Goal: Task Accomplishment & Management: Use online tool/utility

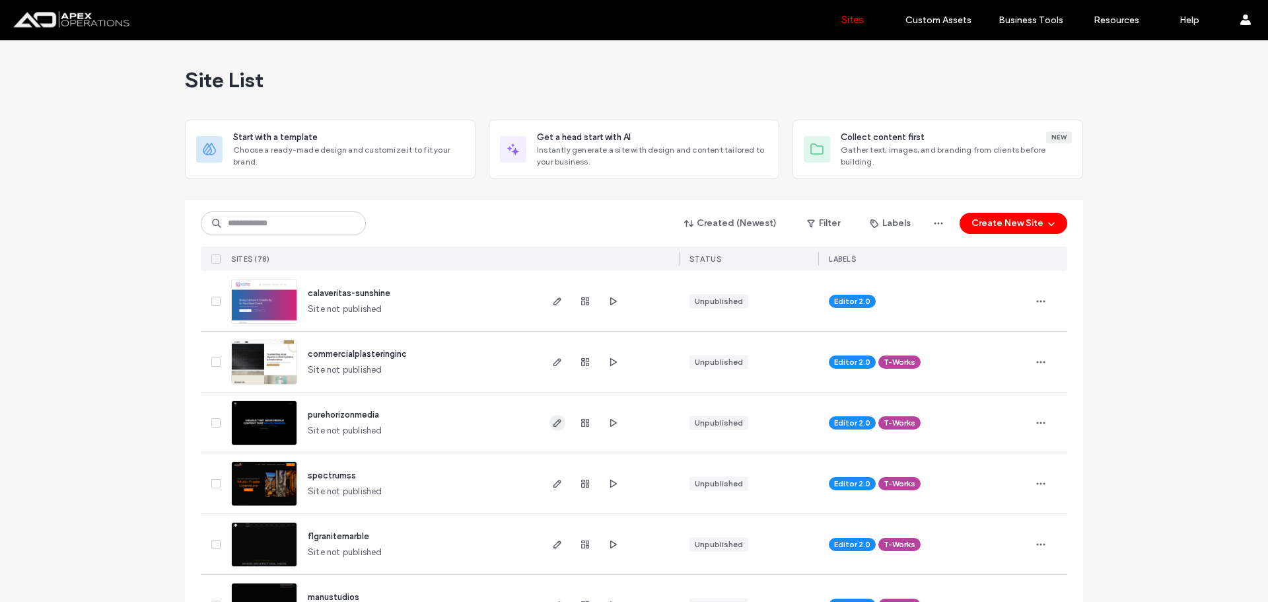
click at [552, 425] on icon "button" at bounding box center [557, 422] width 11 height 11
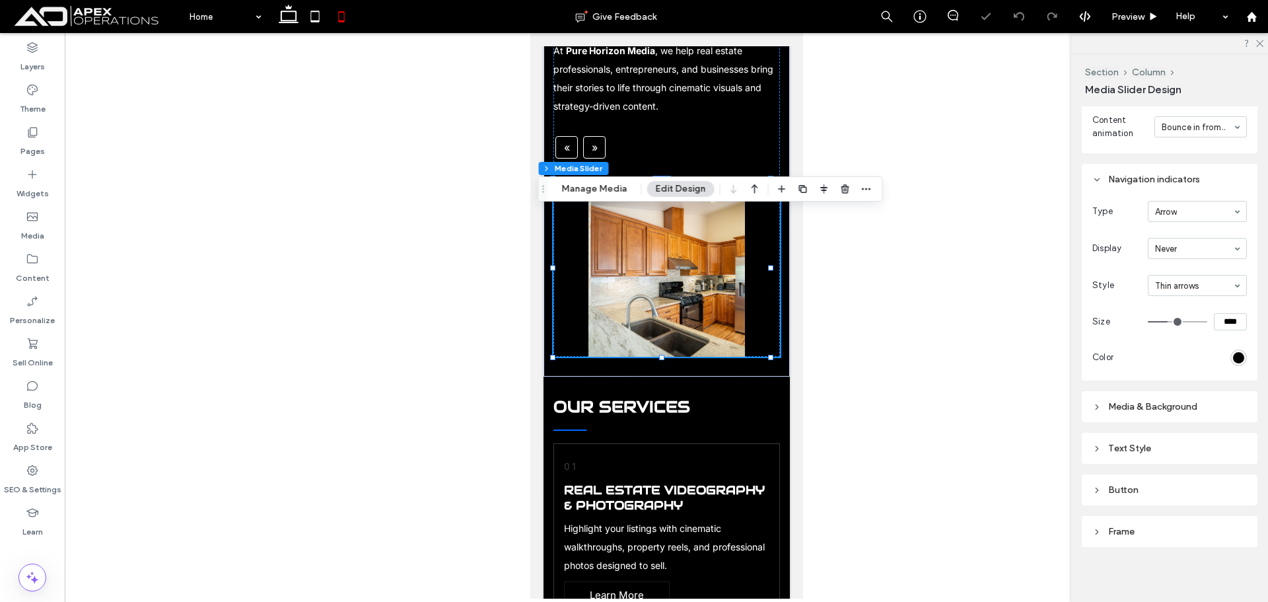
scroll to position [528, 0]
click at [1172, 401] on div "Media & Background" at bounding box center [1169, 406] width 155 height 11
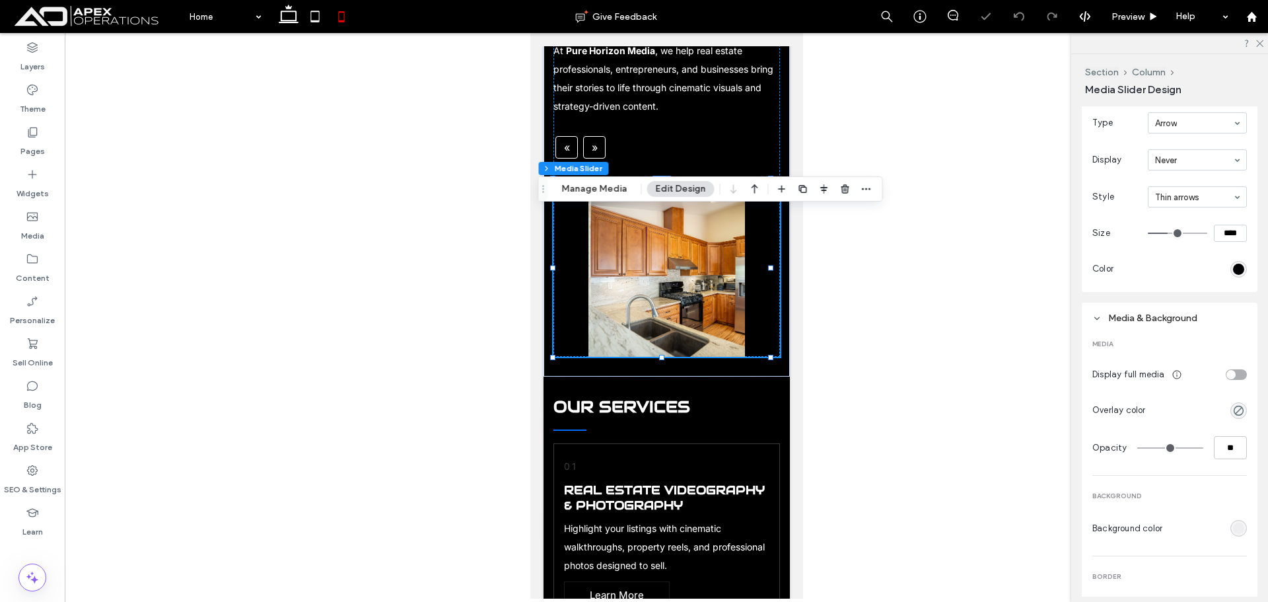
scroll to position [618, 0]
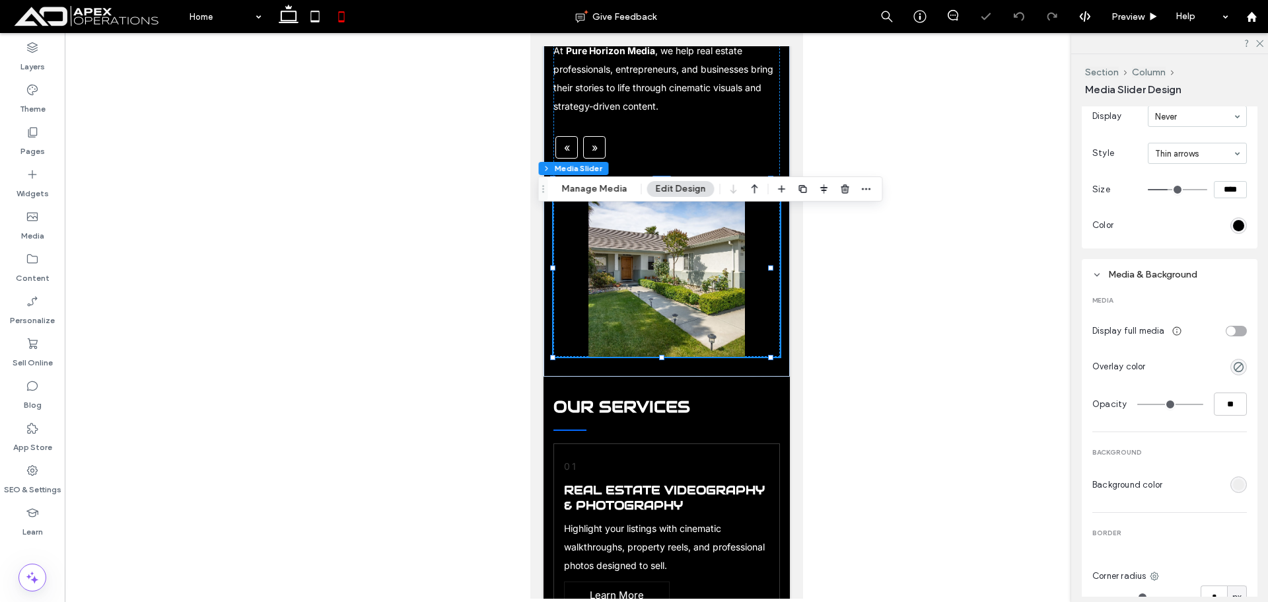
click at [1234, 330] on div "toggle" at bounding box center [1236, 331] width 21 height 11
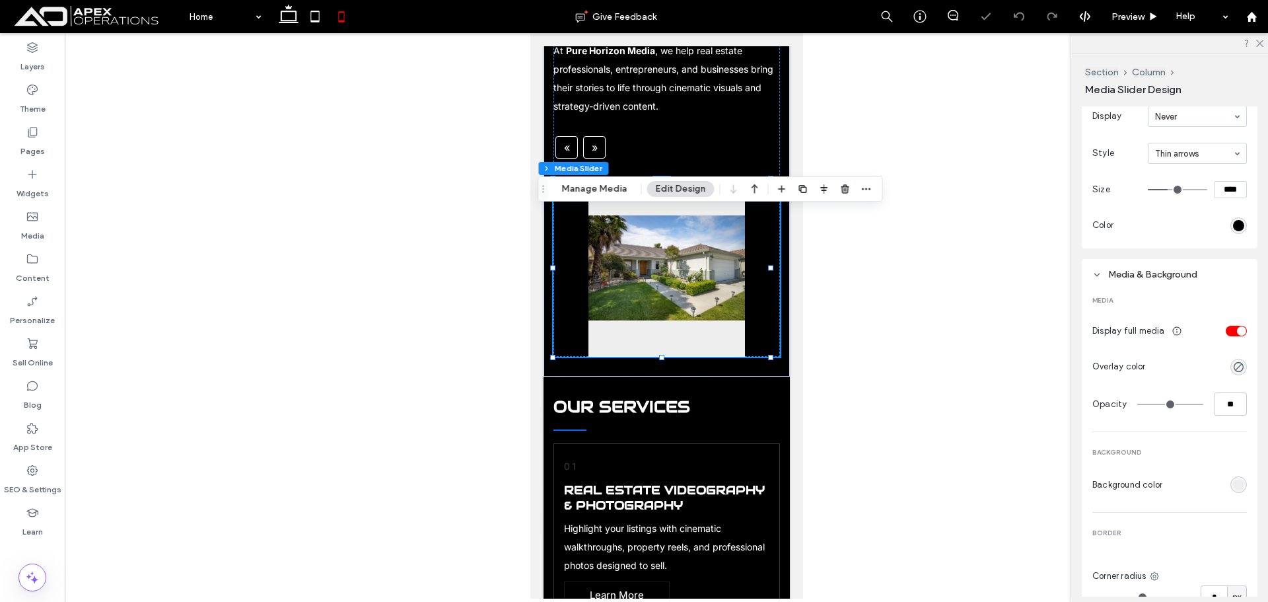
click at [1237, 330] on div "toggle" at bounding box center [1241, 330] width 9 height 9
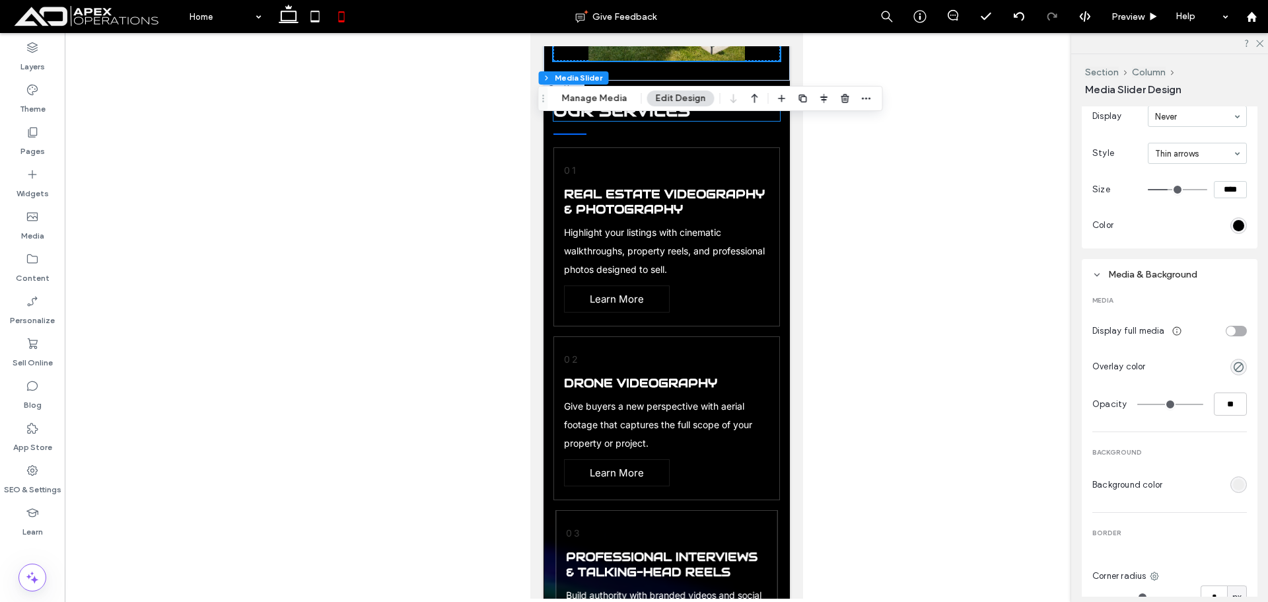
scroll to position [594, 0]
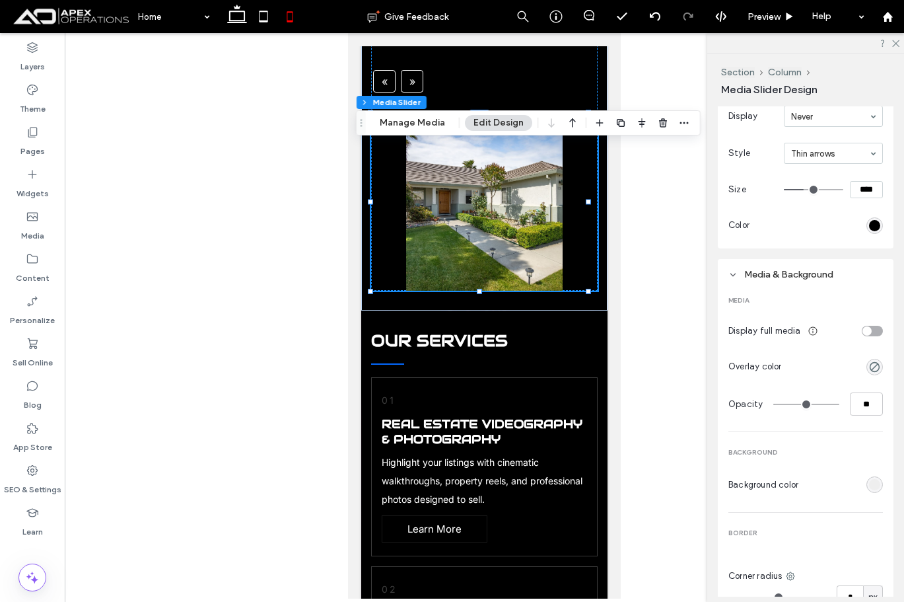
click at [307, 210] on div at bounding box center [484, 315] width 839 height 565
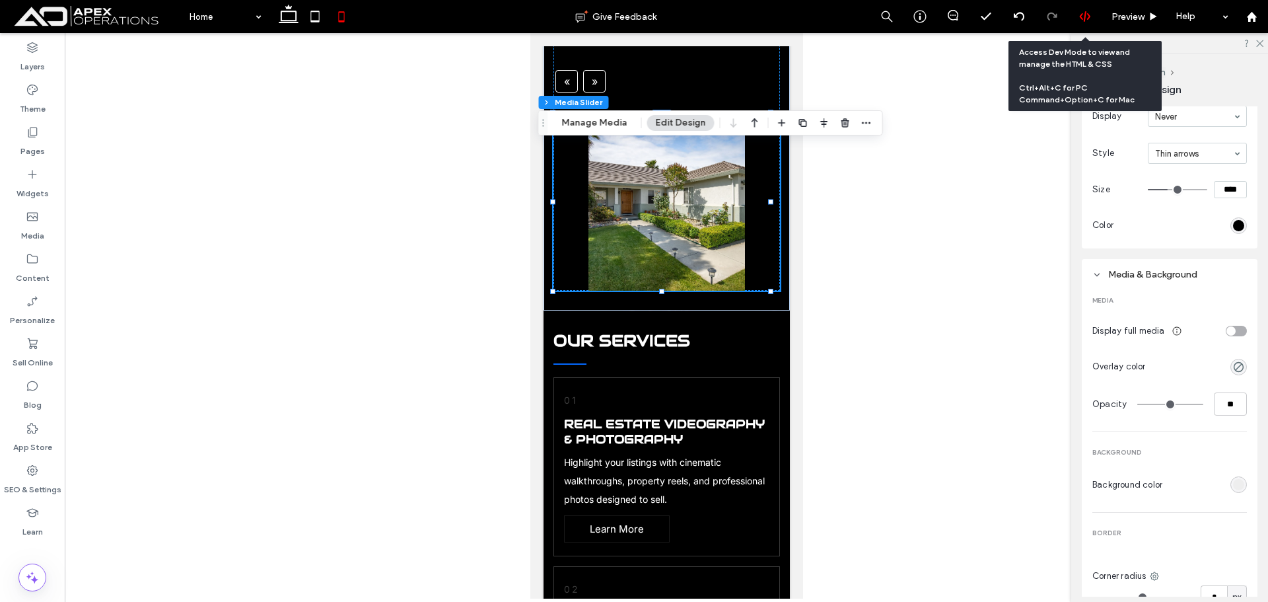
click at [1085, 11] on icon at bounding box center [1085, 17] width 12 height 12
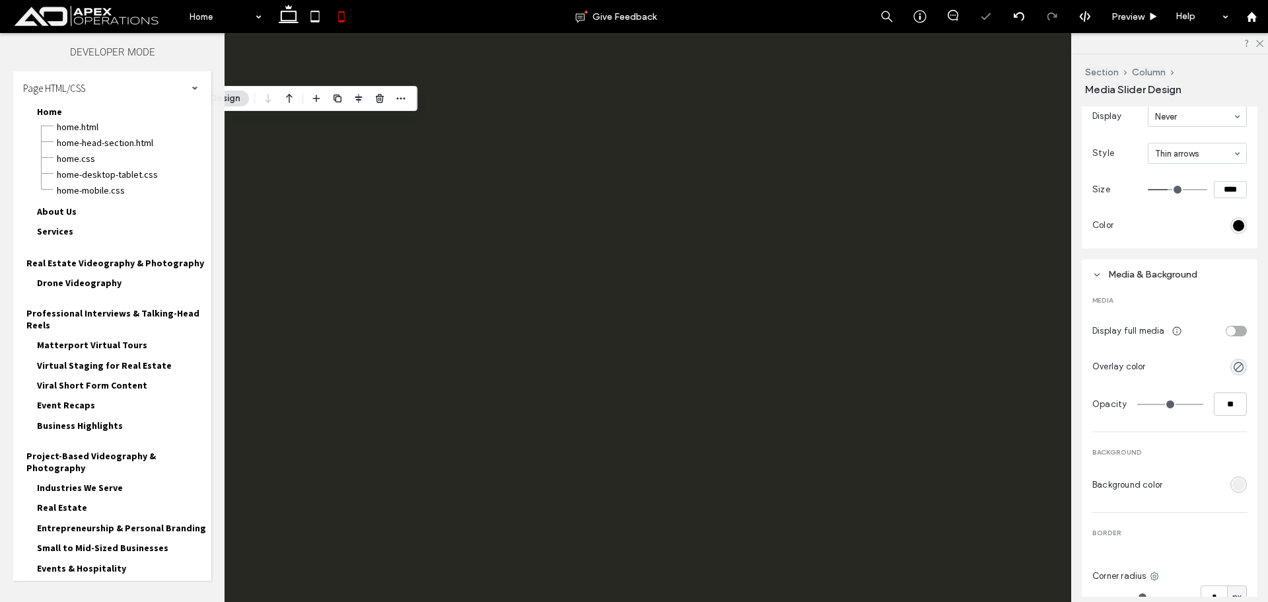
scroll to position [0, 0]
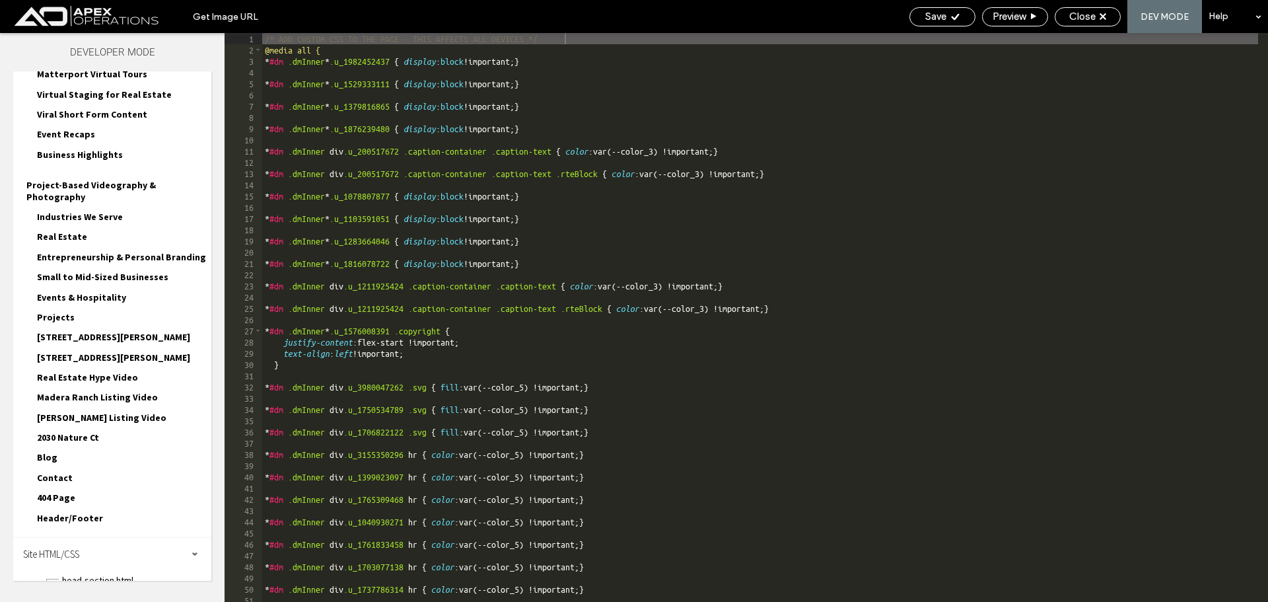
scroll to position [336, 0]
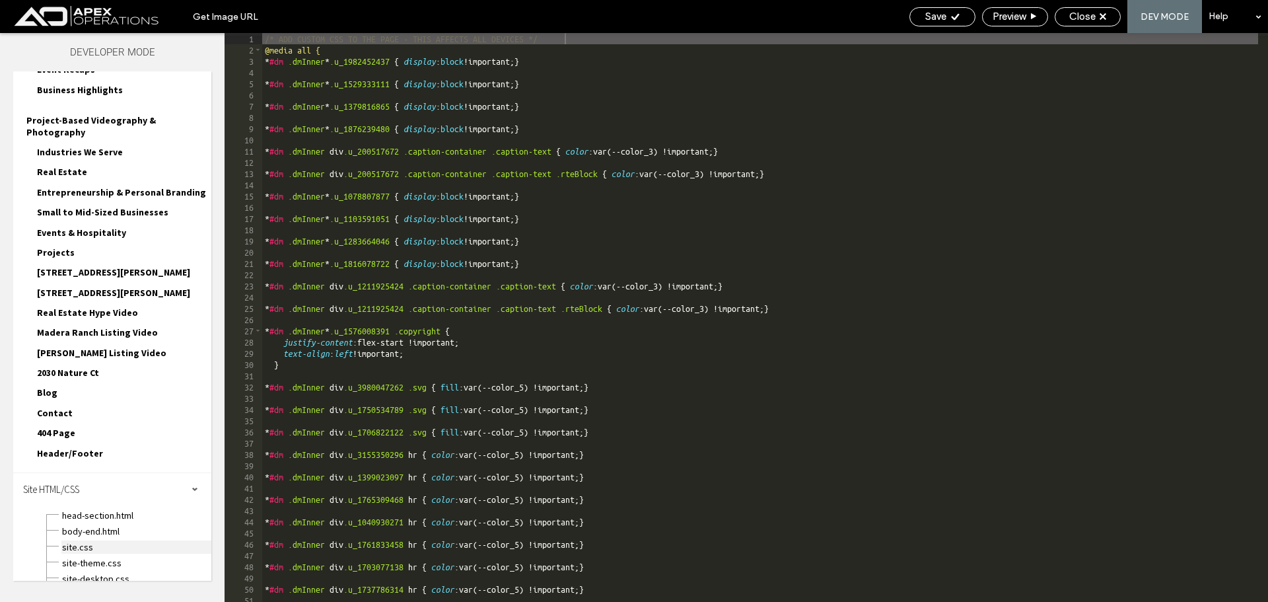
click at [79, 540] on span "site.css" at bounding box center [136, 546] width 150 height 13
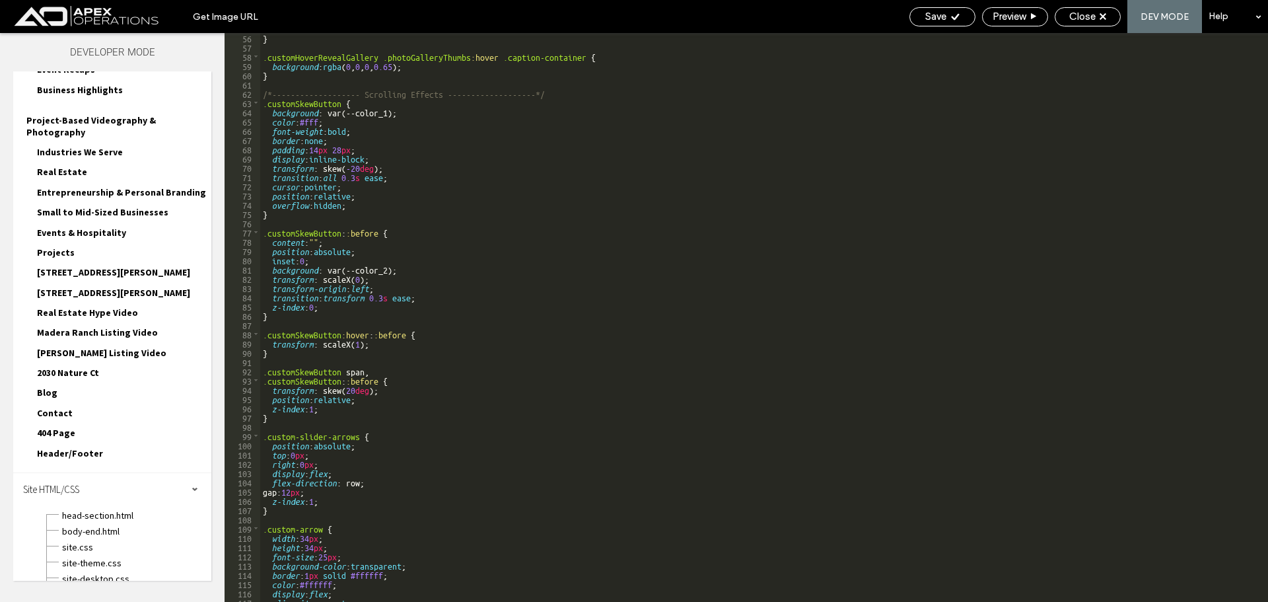
scroll to position [1059, 0]
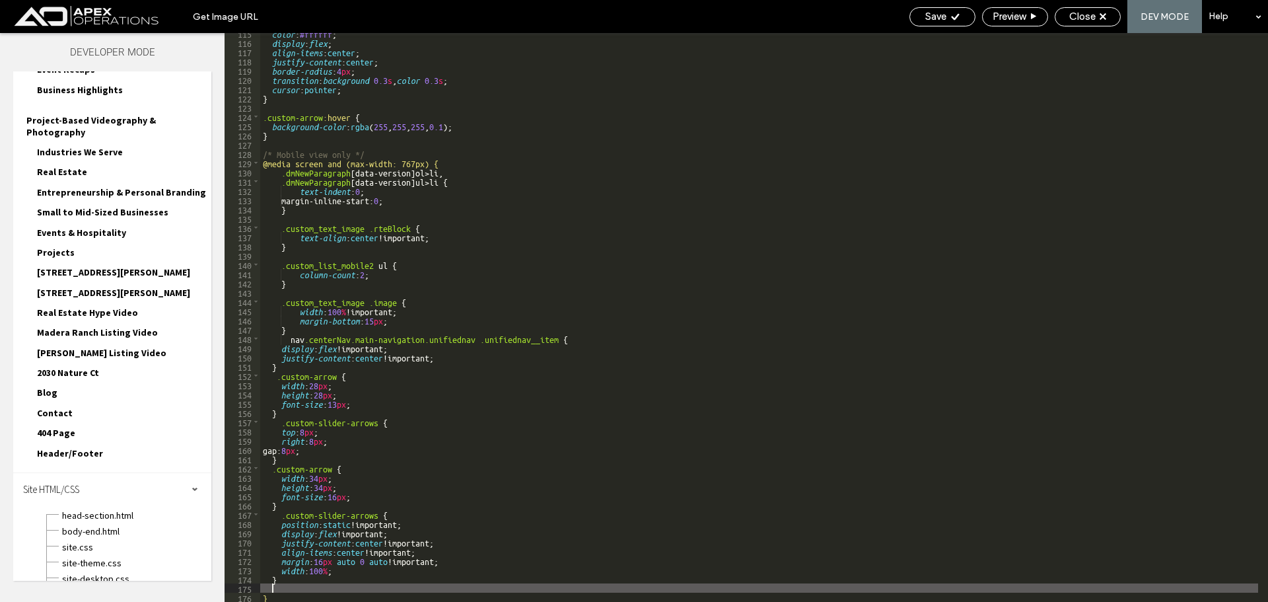
click at [288, 587] on div "color : #ffffff ; display : flex ; align-items : center ; justify-content : cen…" at bounding box center [759, 321] width 998 height 587
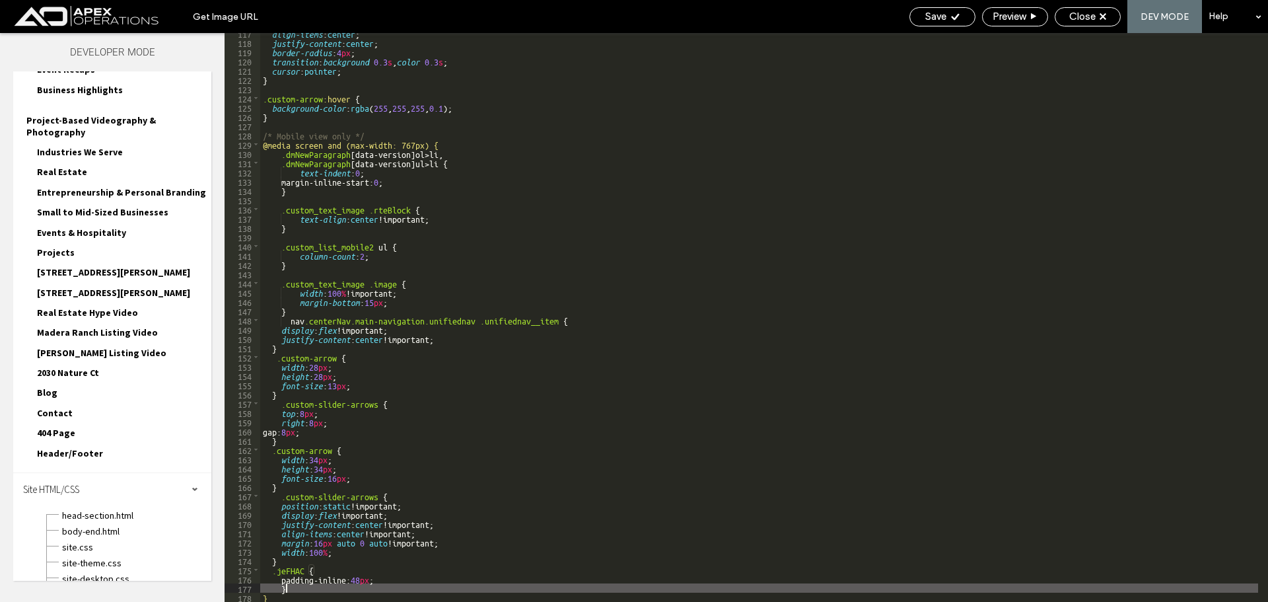
scroll to position [1077, 0]
click at [378, 579] on div "align-items : center ; justify-content : center ; border-radius : 4 px ; transi…" at bounding box center [759, 321] width 998 height 587
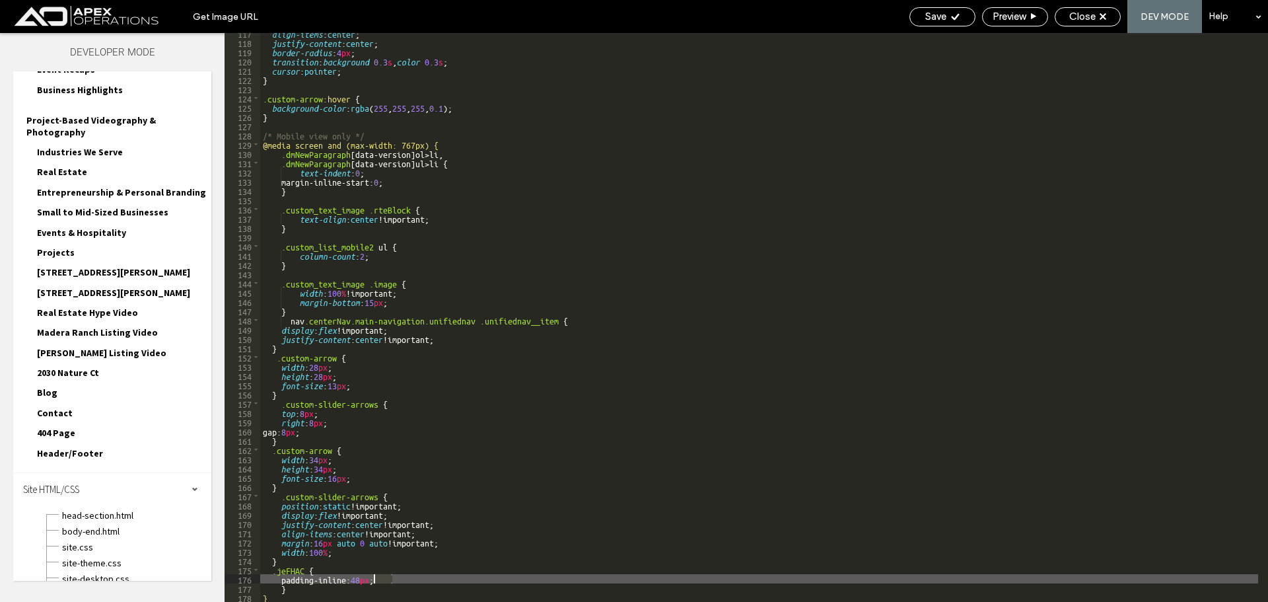
click at [378, 579] on div "align-items : center ; justify-content : center ; border-radius : 4 px ; transi…" at bounding box center [759, 321] width 998 height 587
type textarea "**"
drag, startPoint x: 931, startPoint y: 17, endPoint x: 1011, endPoint y: 67, distance: 94.4
click at [932, 17] on span "Save" at bounding box center [935, 17] width 21 height 12
click at [1081, 22] on span "Close" at bounding box center [1082, 17] width 26 height 12
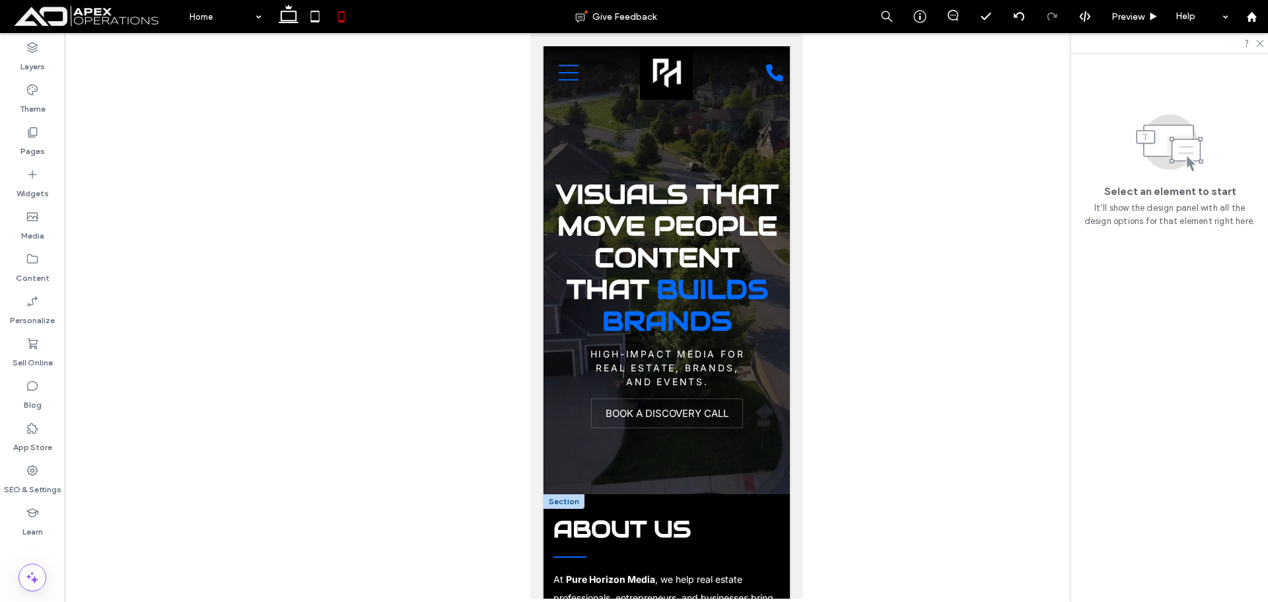
scroll to position [396, 0]
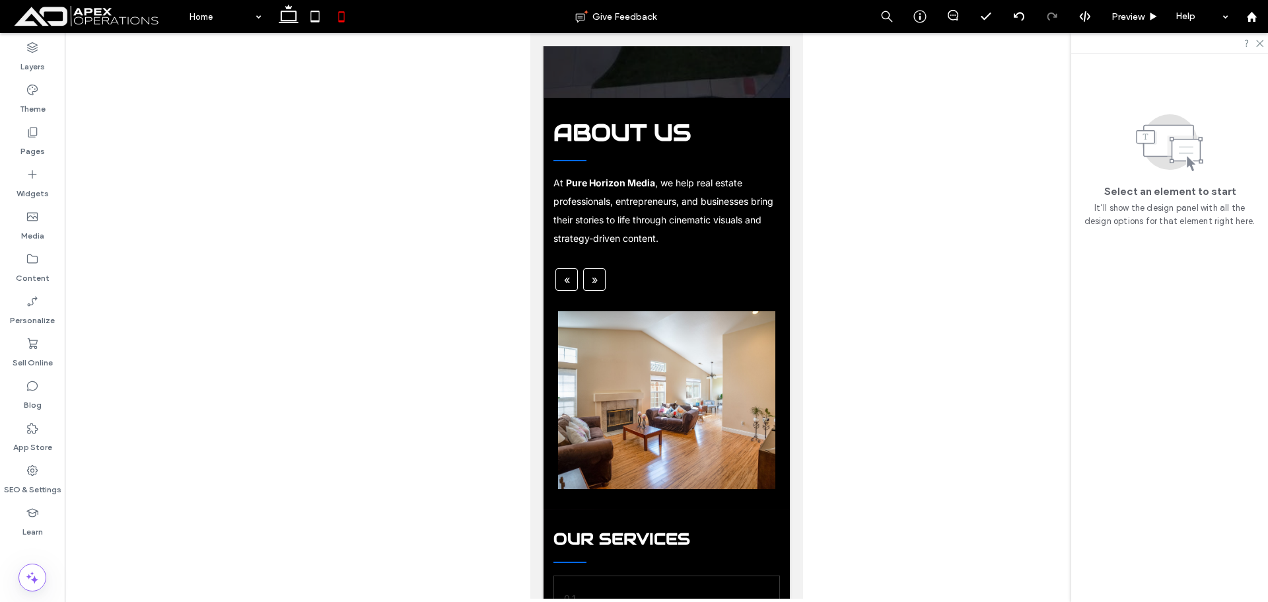
drag, startPoint x: 293, startPoint y: 15, endPoint x: 338, endPoint y: 26, distance: 46.5
click at [293, 15] on icon at bounding box center [288, 16] width 26 height 26
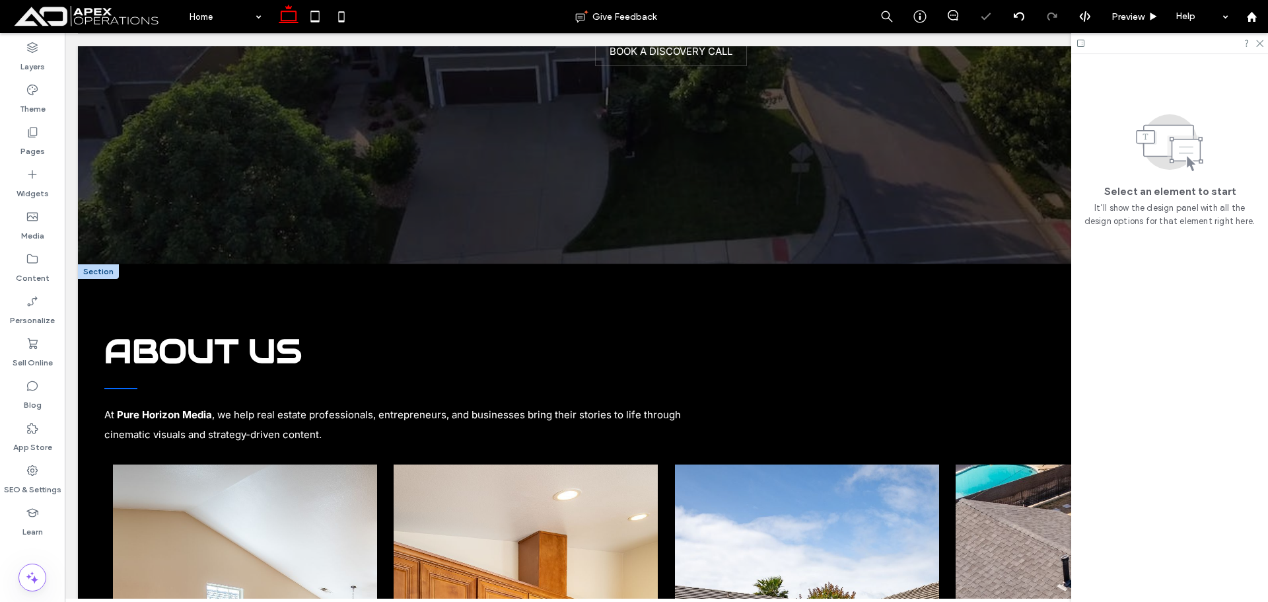
scroll to position [614, 0]
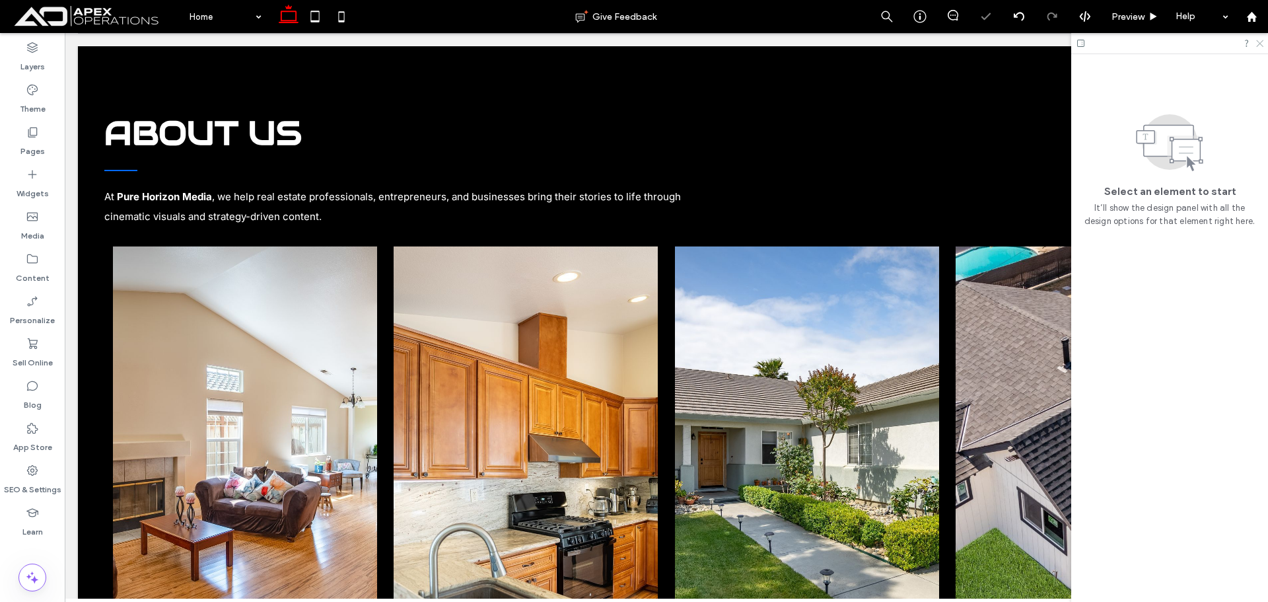
click at [1262, 40] on icon at bounding box center [1259, 42] width 9 height 9
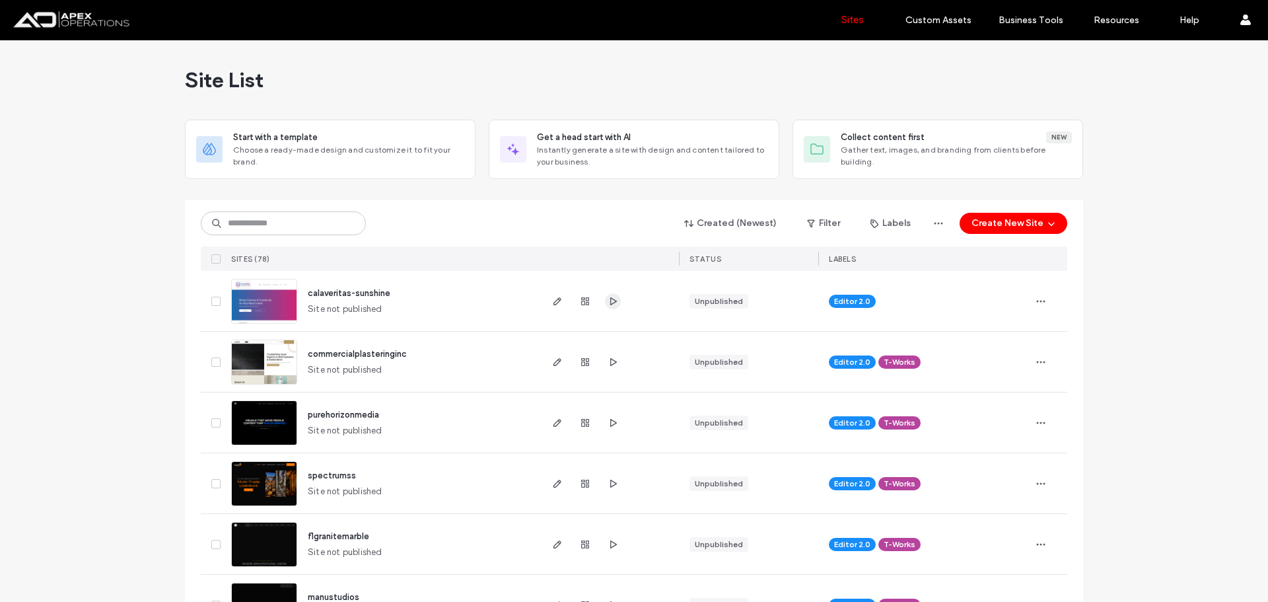
click at [615, 302] on span "button" at bounding box center [613, 301] width 16 height 16
